Goal: Communication & Community: Answer question/provide support

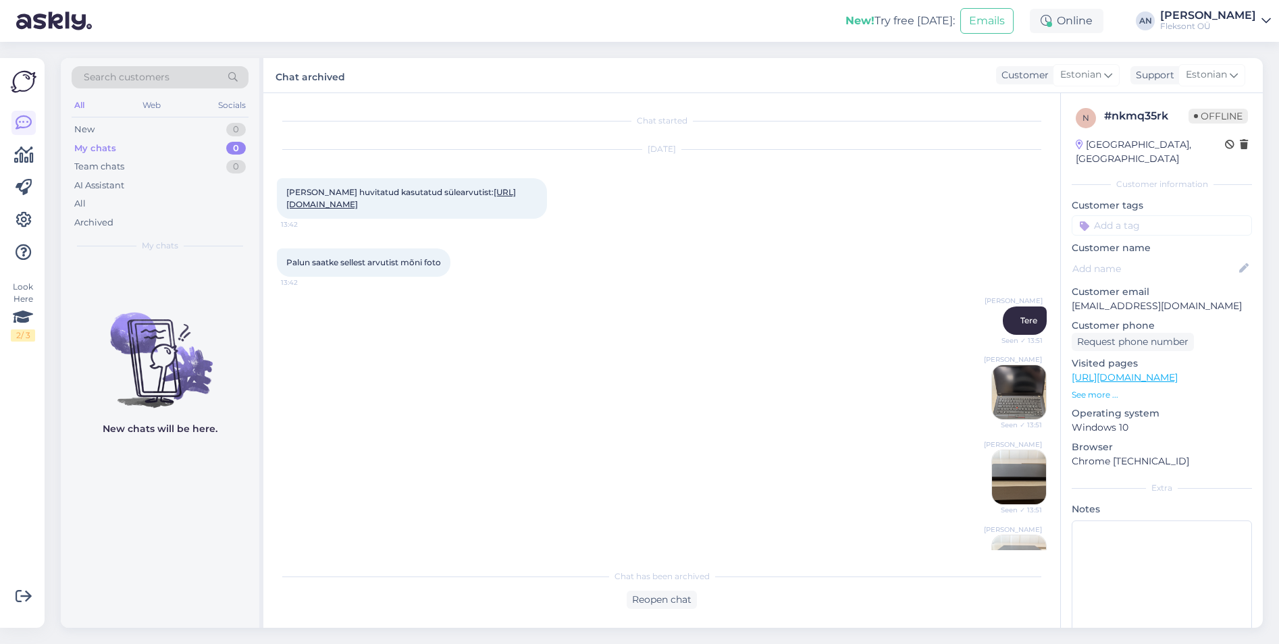
scroll to position [1198, 0]
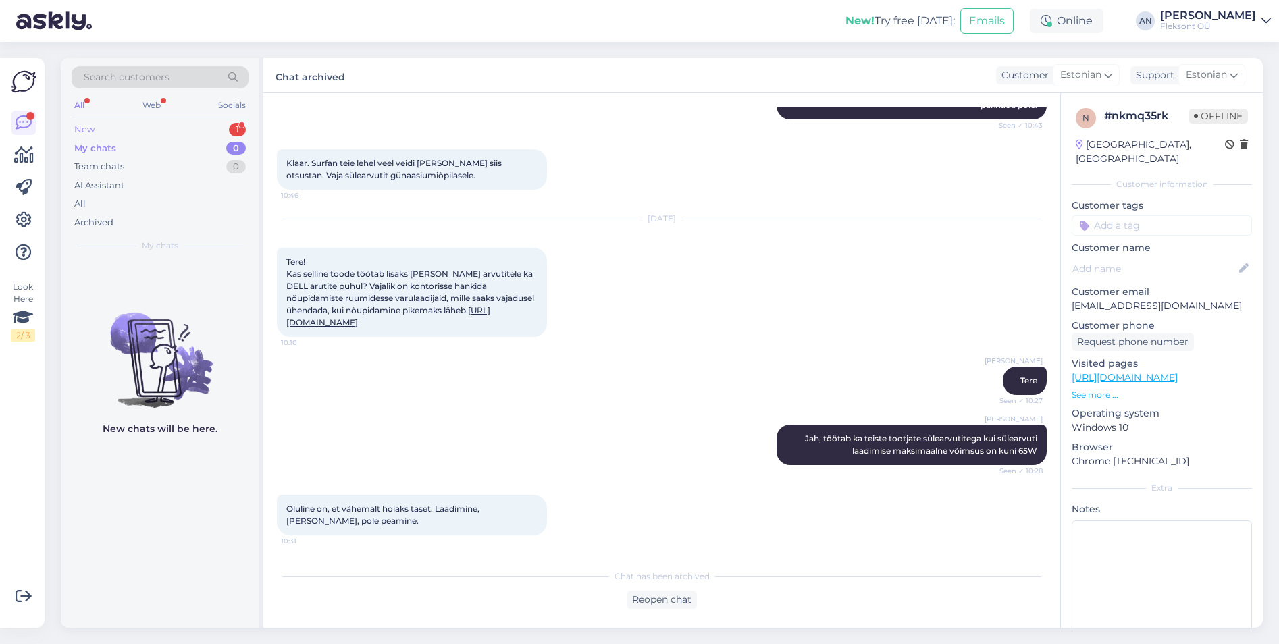
click at [104, 128] on div "New 1" at bounding box center [160, 129] width 177 height 19
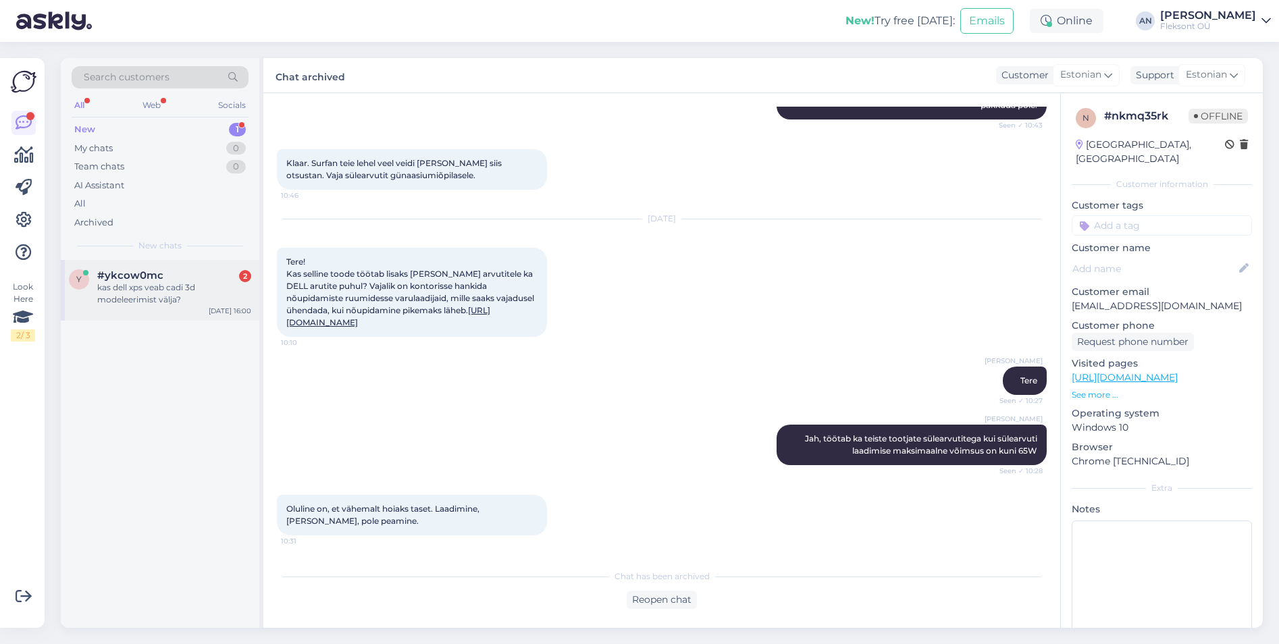
click at [116, 293] on div "kas dell xps veab cadi 3d modeleerimist välja?" at bounding box center [174, 294] width 154 height 24
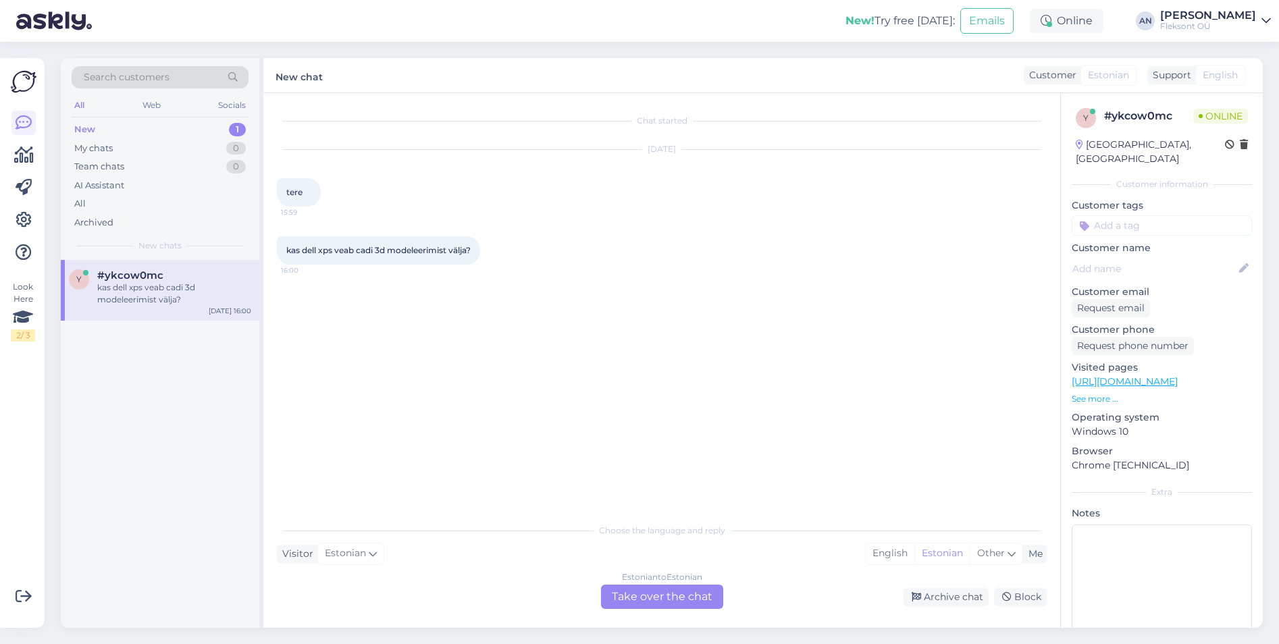
click at [1094, 393] on p "See more ..." at bounding box center [1162, 399] width 180 height 12
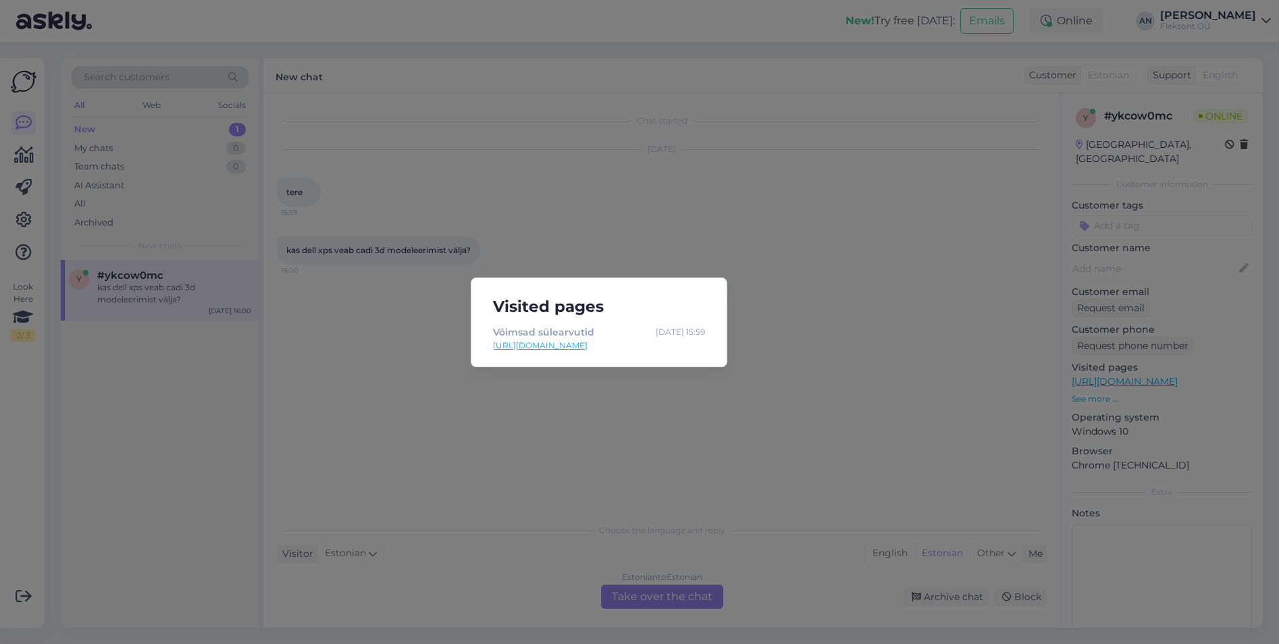
click at [558, 345] on link "[URL][DOMAIN_NAME]" at bounding box center [599, 346] width 212 height 12
click at [858, 348] on div "Visited pages Võimsad sülearvutid [DATE] 15:59 [URL][DOMAIN_NAME]" at bounding box center [639, 322] width 1279 height 644
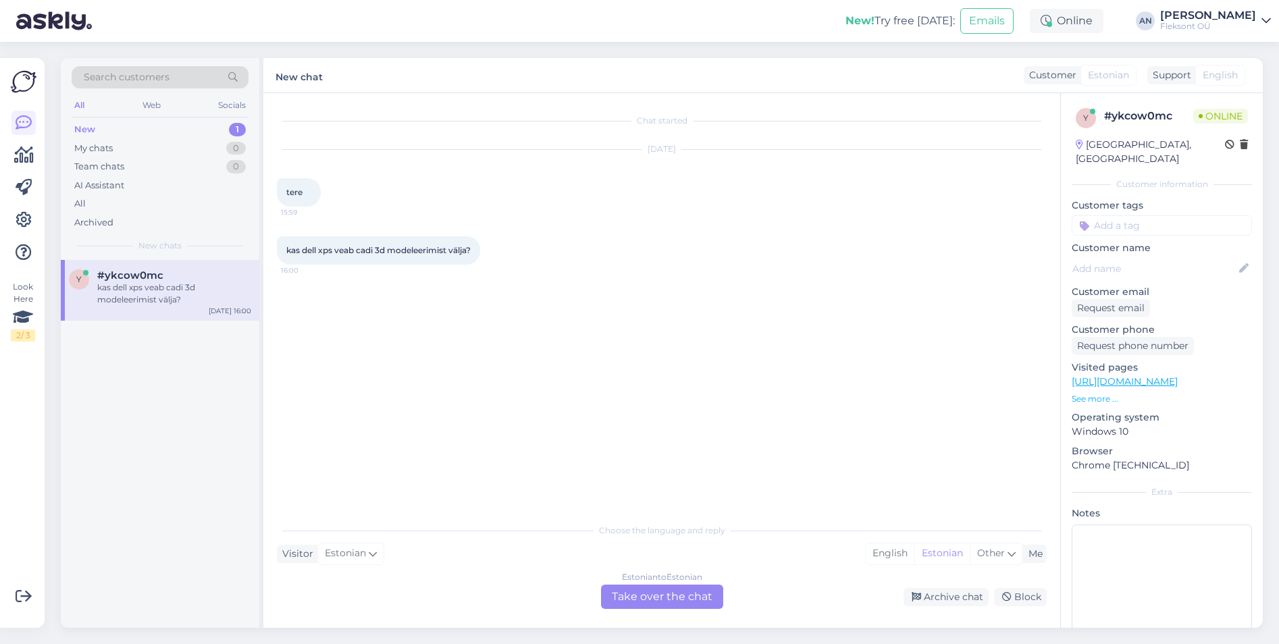
click at [1100, 393] on p "See more ..." at bounding box center [1162, 399] width 180 height 12
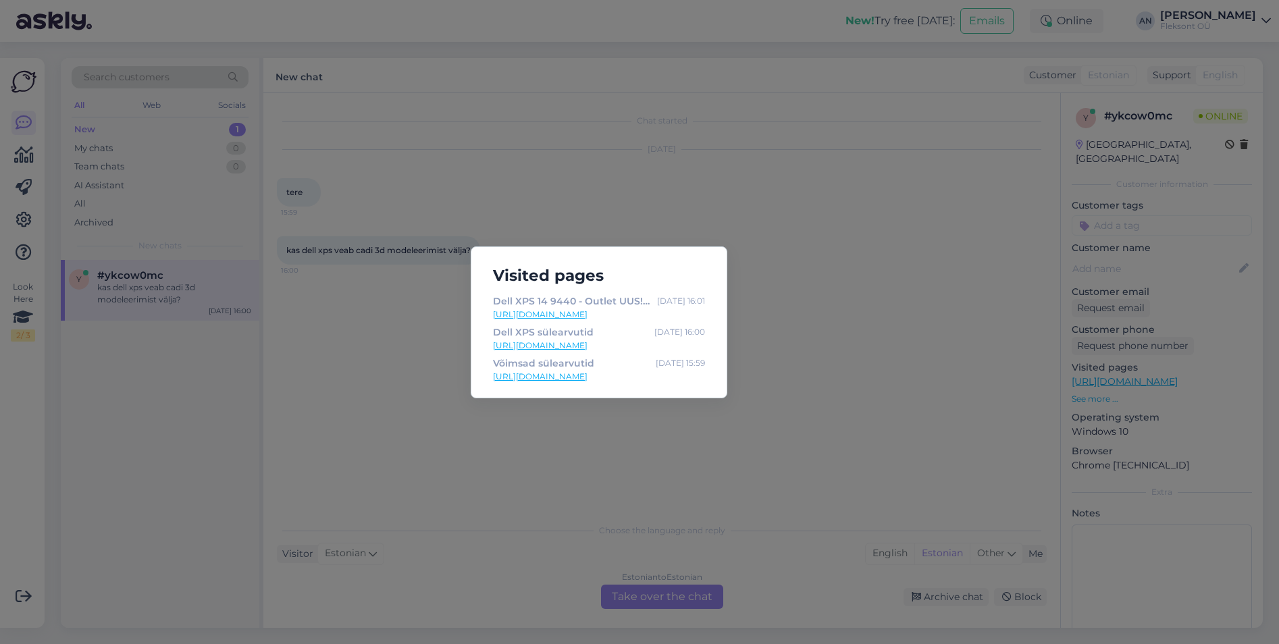
click at [625, 316] on link "[URL][DOMAIN_NAME]" at bounding box center [599, 315] width 212 height 12
click at [661, 475] on div "Visited pages Dell XPS 14 9440 - Outlet UUS! - 1849.00 [DATE] 16:01 [URL][DOMAI…" at bounding box center [639, 322] width 1279 height 644
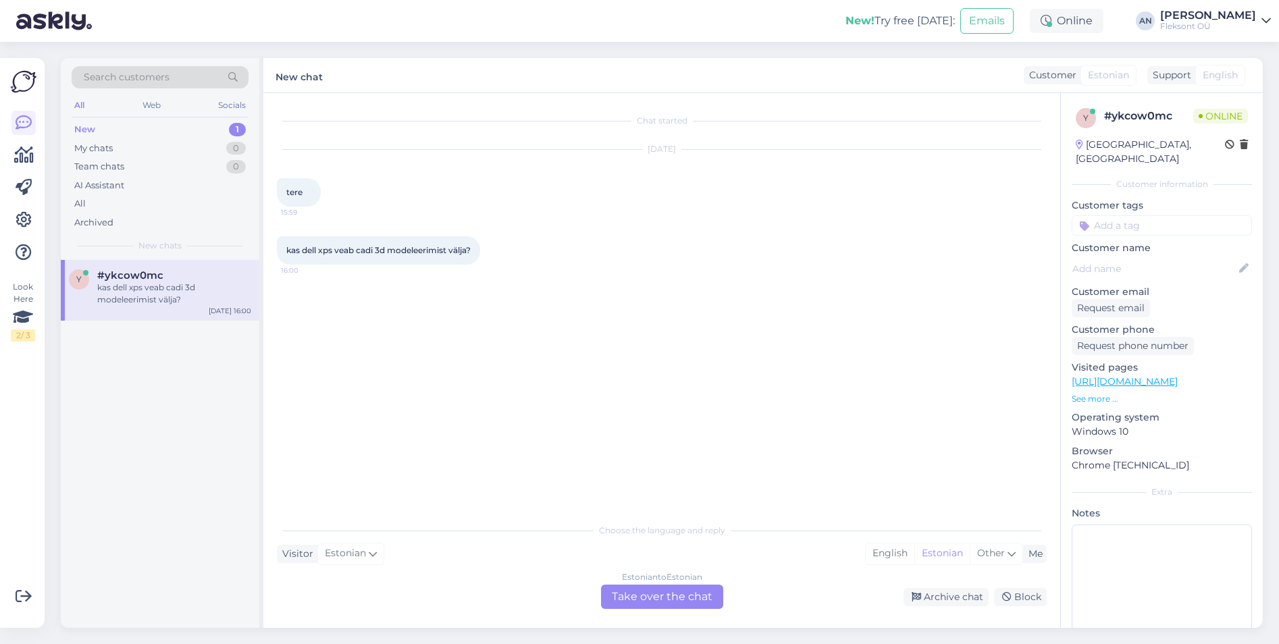
click at [657, 592] on div "Estonian to Estonian Take over the chat" at bounding box center [662, 597] width 122 height 24
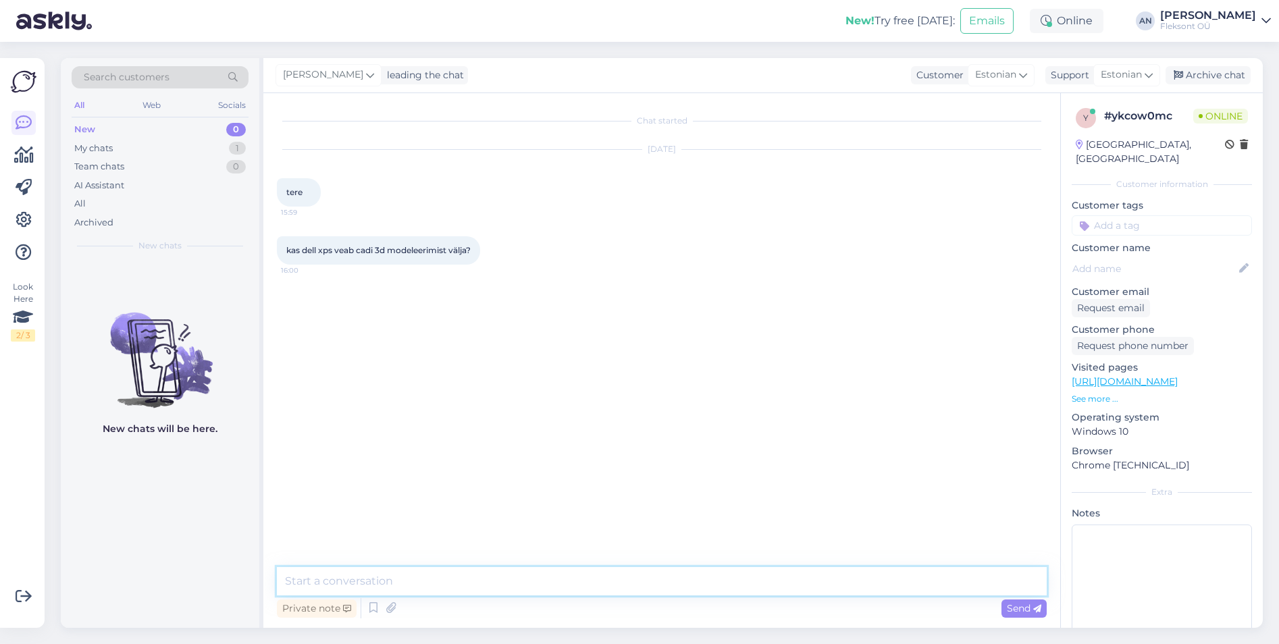
click at [382, 582] on textarea at bounding box center [662, 581] width 770 height 28
type textarea "Tere"
type textarea "3D modelleerimiseks on [PERSON_NAME] videokaarti ning XPS 15 ei tohiks sellega …"
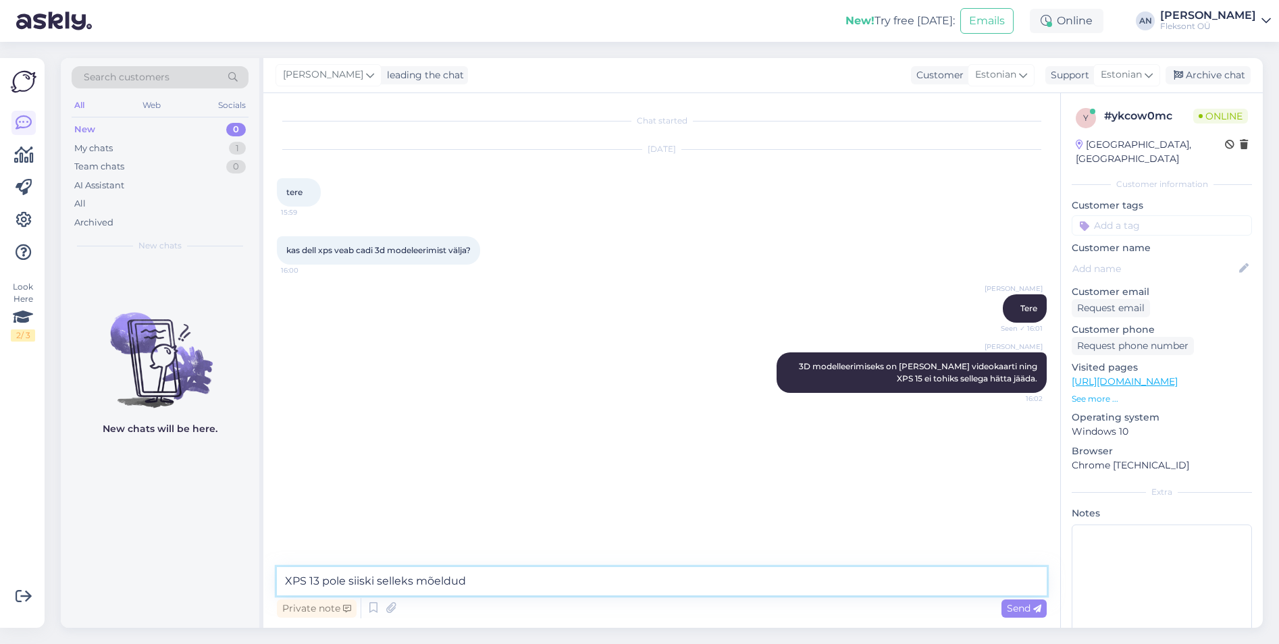
type textarea "XPS 13 pole siiski selleks mõeldud."
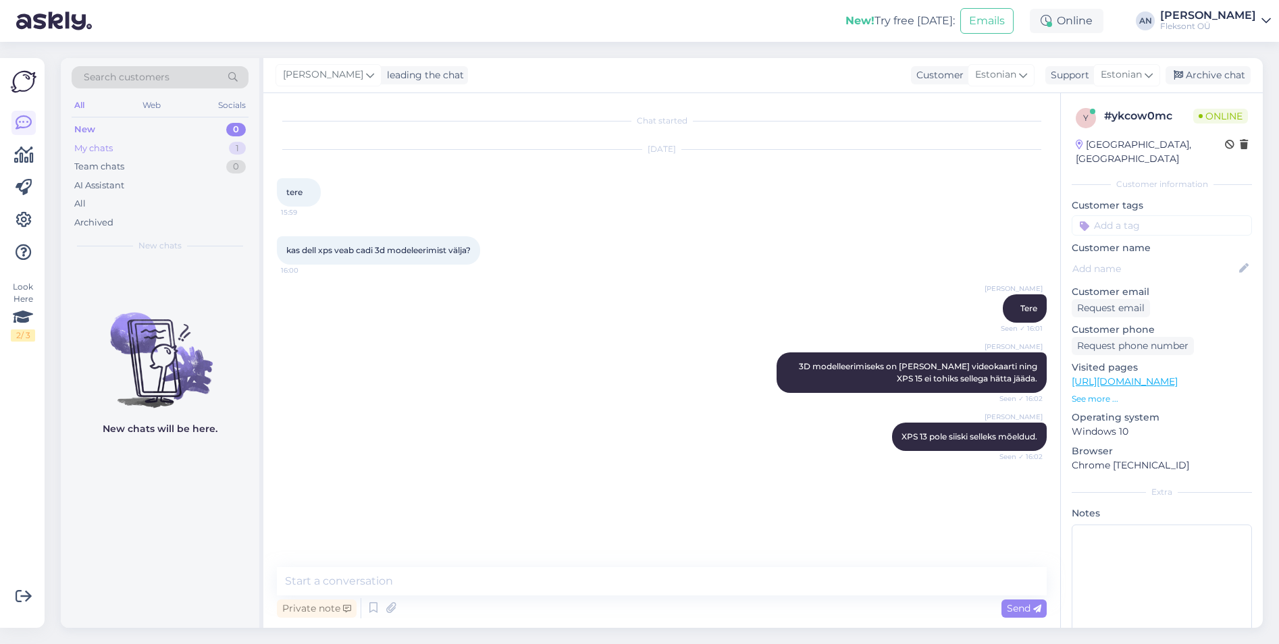
click at [93, 151] on div "My chats" at bounding box center [93, 149] width 39 height 14
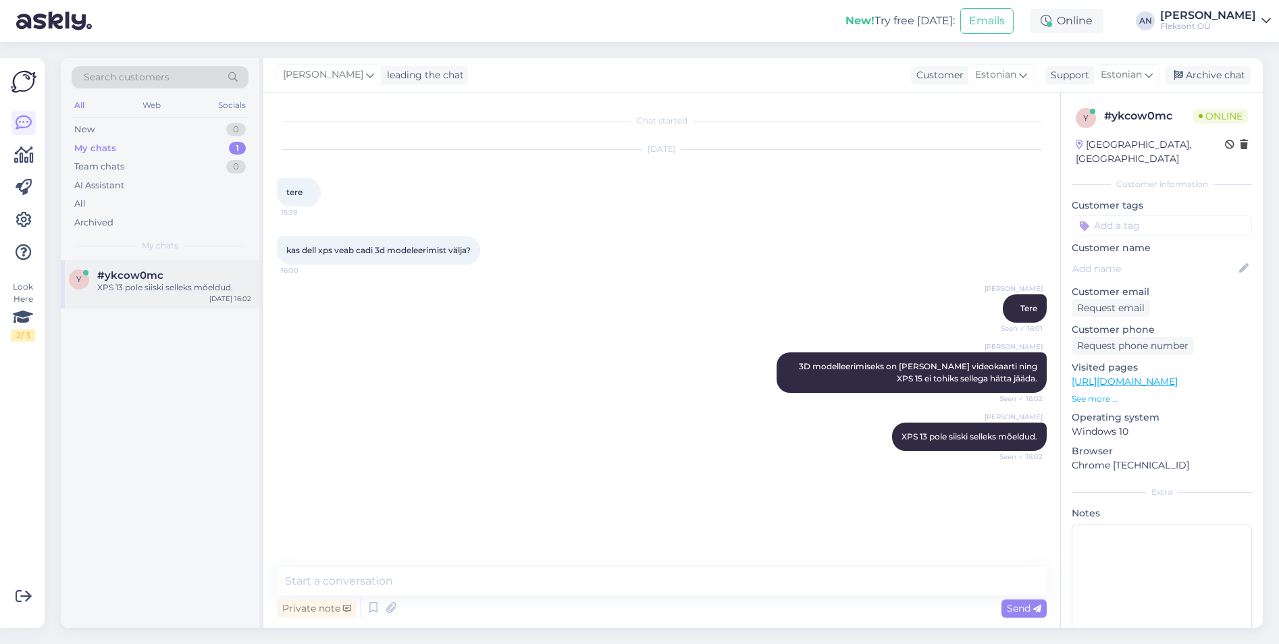
click at [102, 283] on div "XPS 13 pole siiski selleks mõeldud." at bounding box center [174, 288] width 154 height 12
